Goal: Task Accomplishment & Management: Use online tool/utility

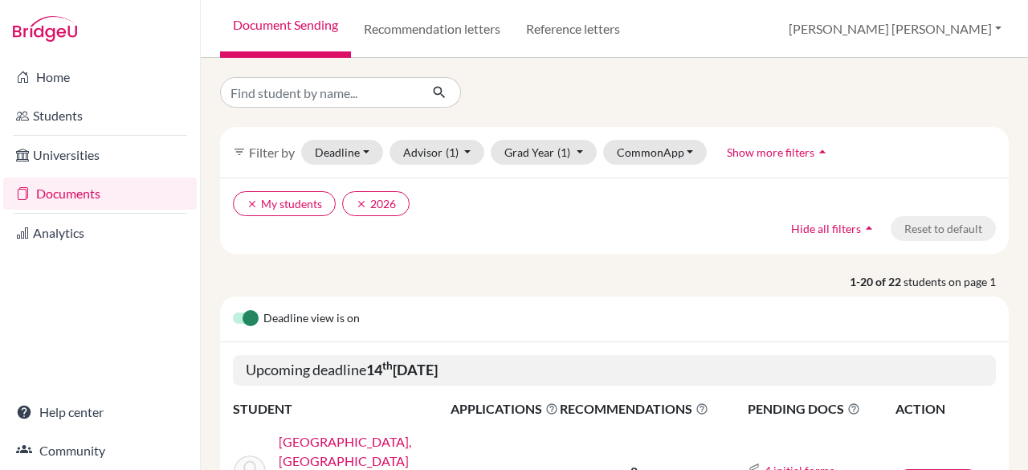
scroll to position [321, 0]
click at [389, 100] on input "Find student by name..." at bounding box center [319, 92] width 199 height 31
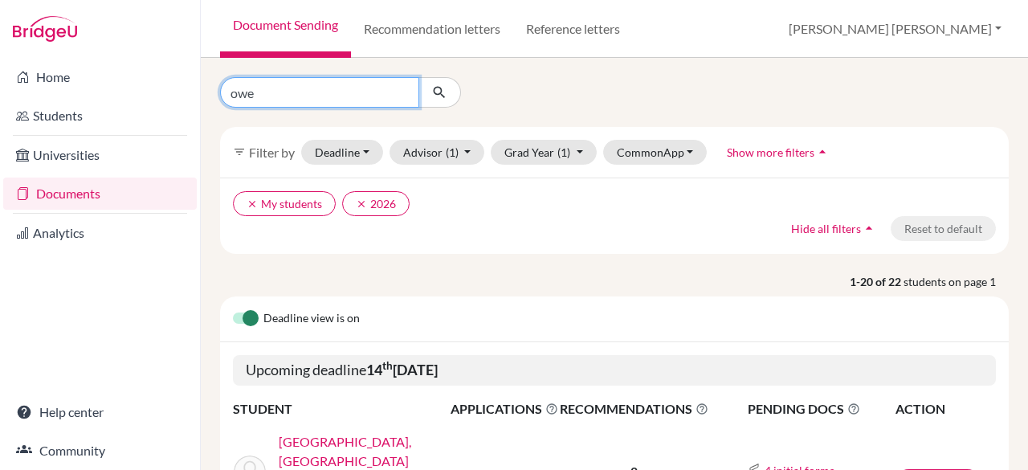
type input "owen"
click at [334, 98] on input "owen" at bounding box center [319, 92] width 199 height 31
click button "submit" at bounding box center [439, 92] width 43 height 31
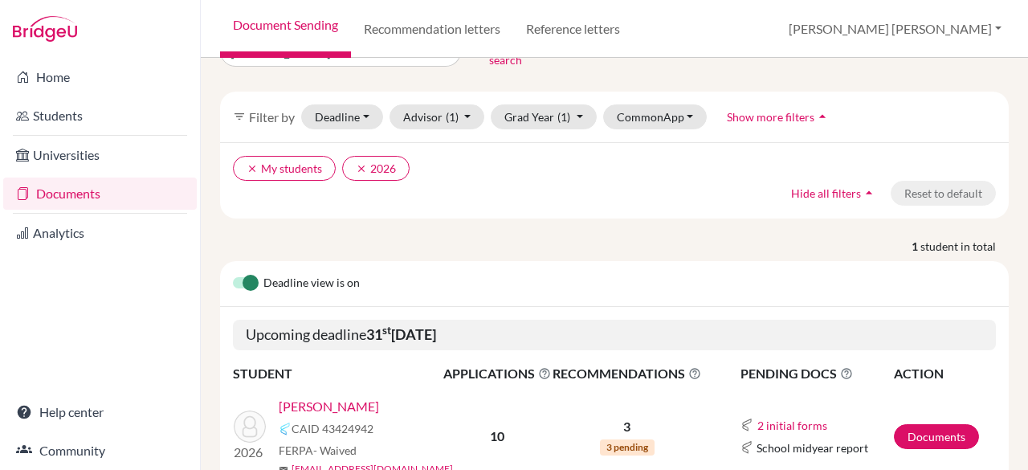
scroll to position [116, 0]
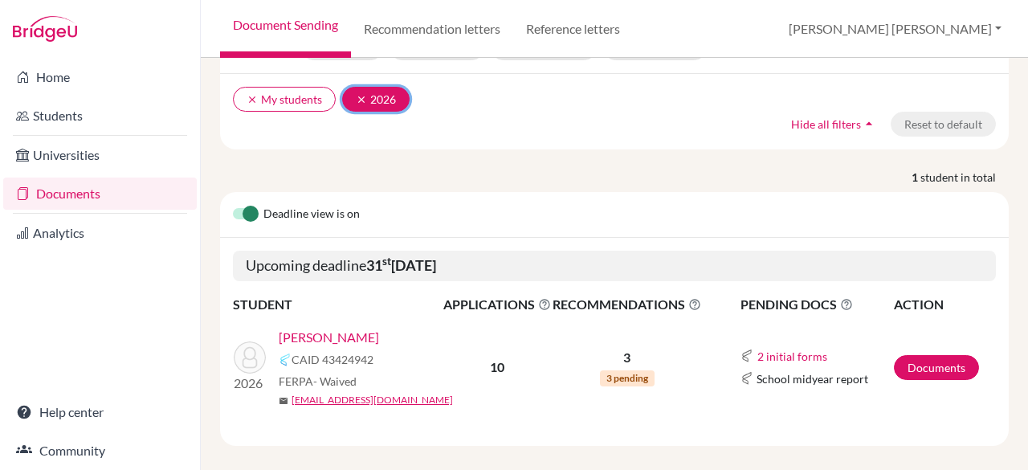
click at [357, 94] on icon "clear" at bounding box center [361, 99] width 11 height 11
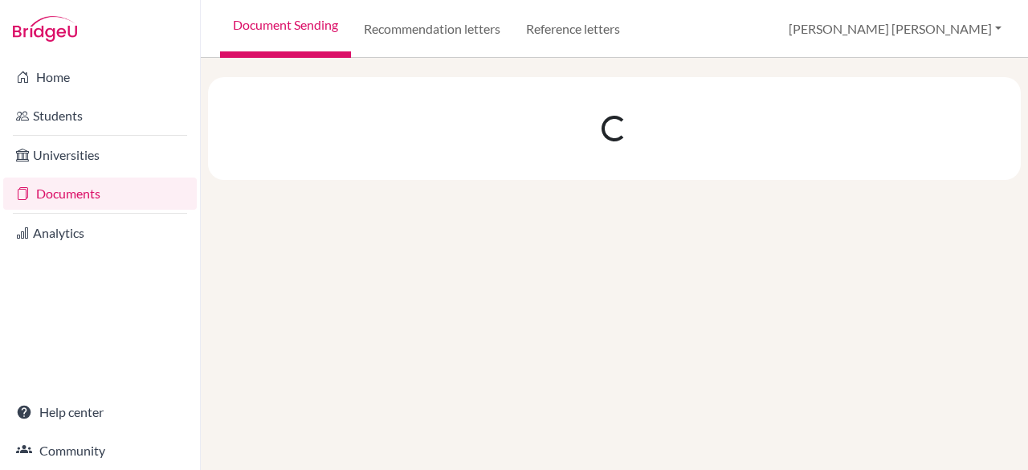
scroll to position [0, 0]
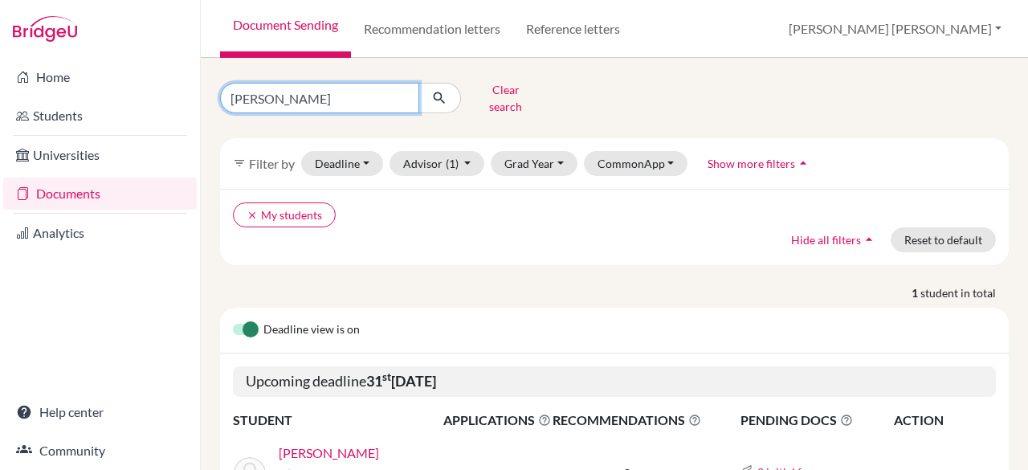
click at [402, 94] on input "owen" at bounding box center [319, 98] width 199 height 31
type input "apollon"
click button "submit" at bounding box center [439, 98] width 43 height 31
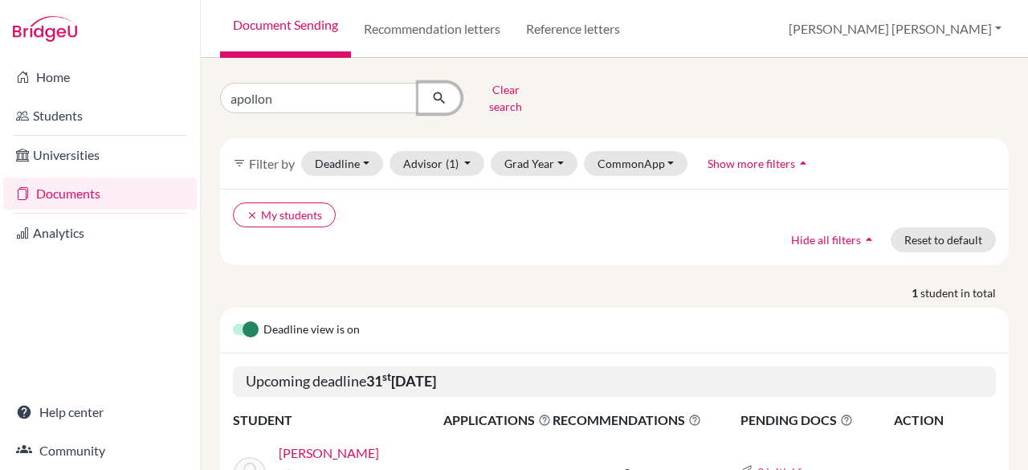
click at [419, 101] on button "submit" at bounding box center [439, 98] width 43 height 31
click at [413, 88] on input "apollon" at bounding box center [319, 98] width 199 height 31
click at [422, 83] on button "submit" at bounding box center [439, 98] width 43 height 31
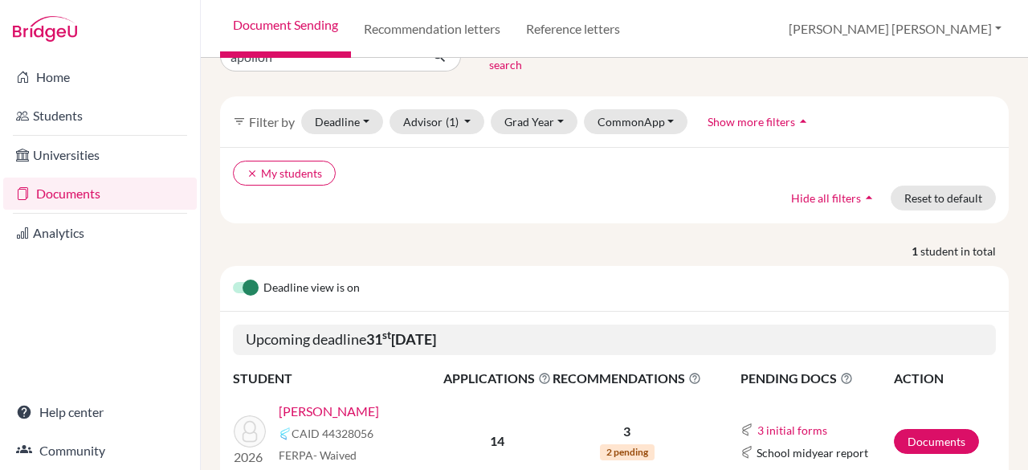
scroll to position [116, 0]
